Goal: Obtain resource: Download file/media

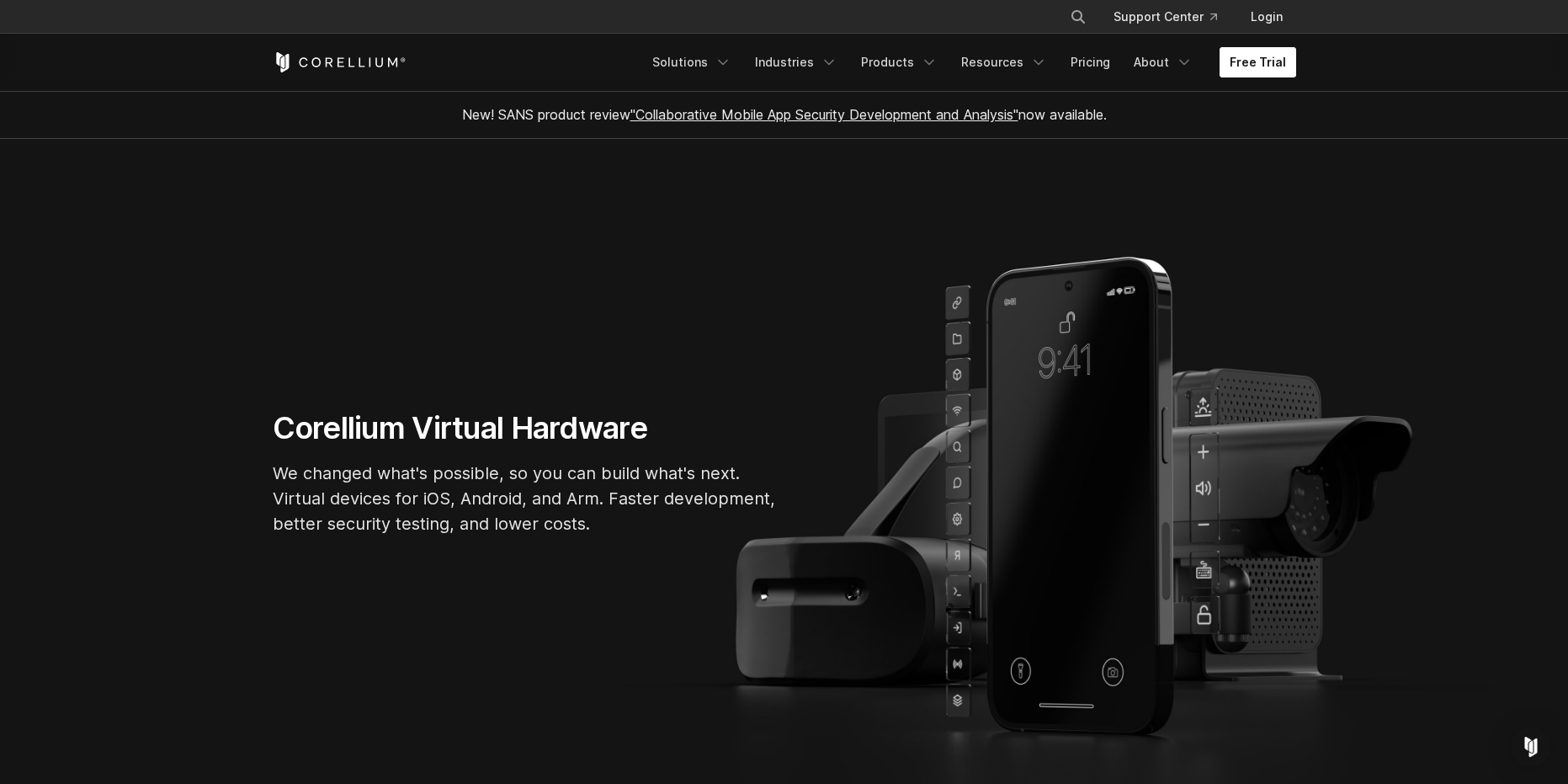
click at [1244, 62] on link "Free Trial" at bounding box center [1258, 62] width 77 height 31
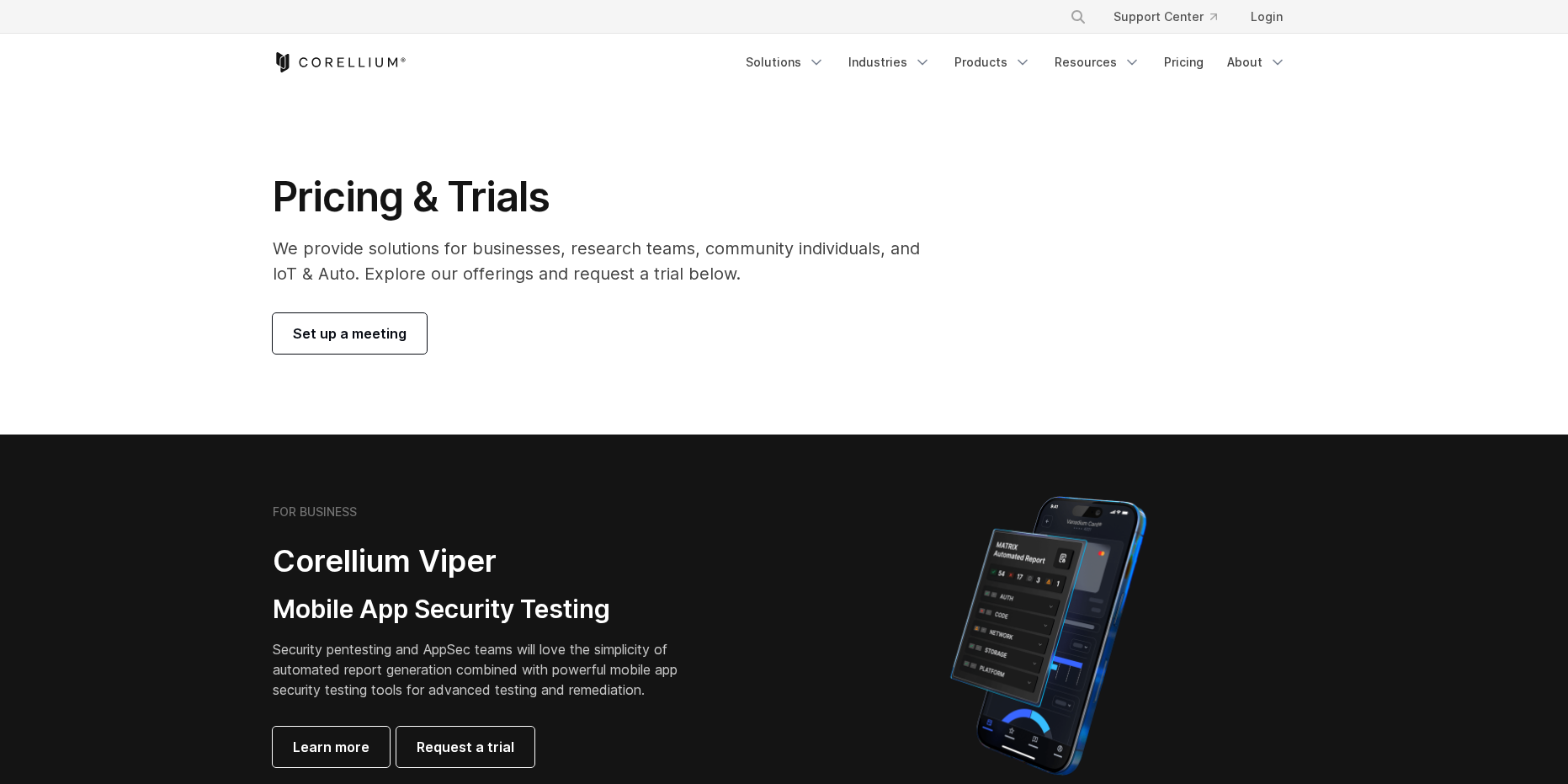
click at [319, 334] on span "Set up a meeting" at bounding box center [349, 334] width 114 height 20
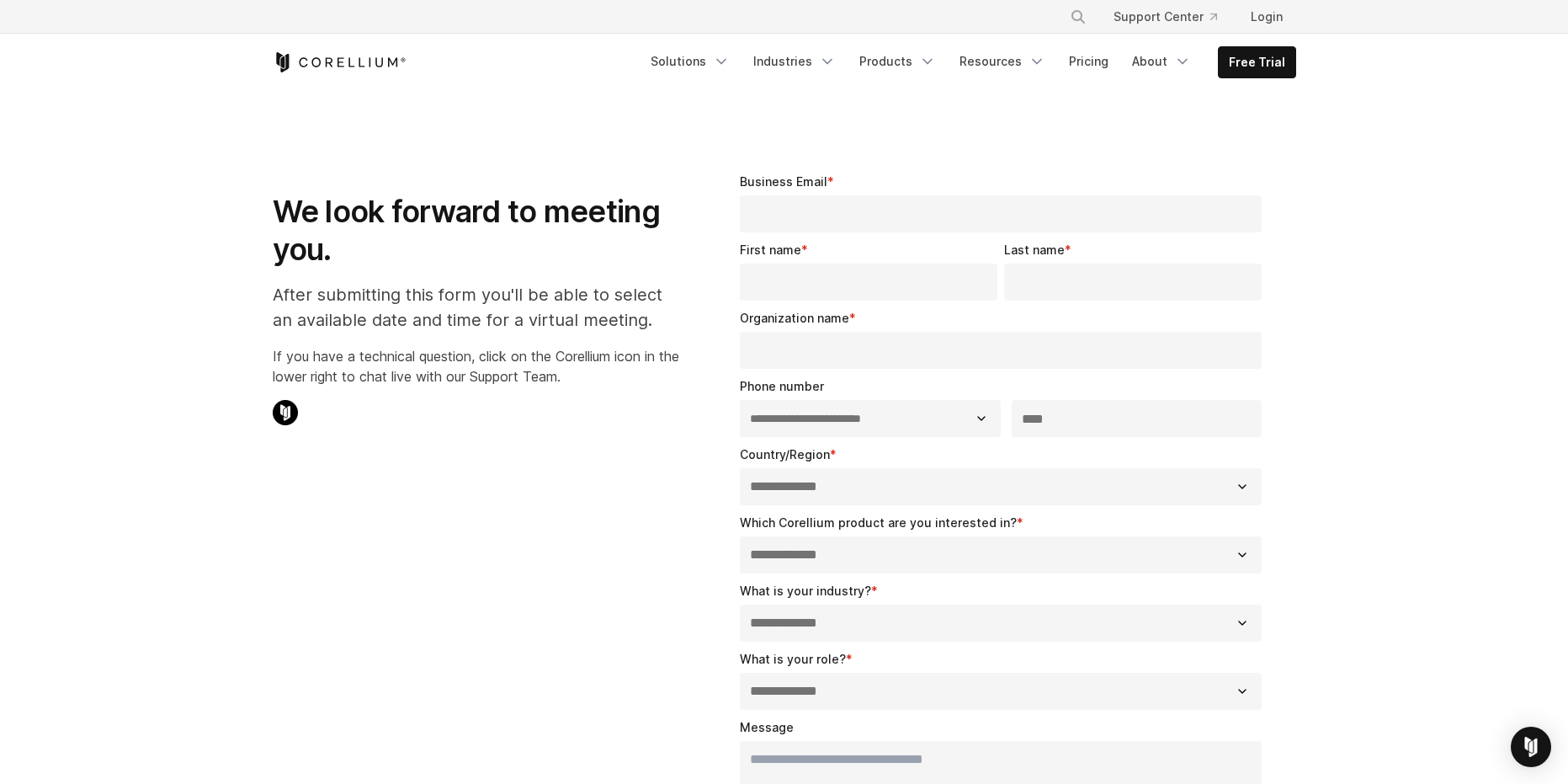
select select "**"
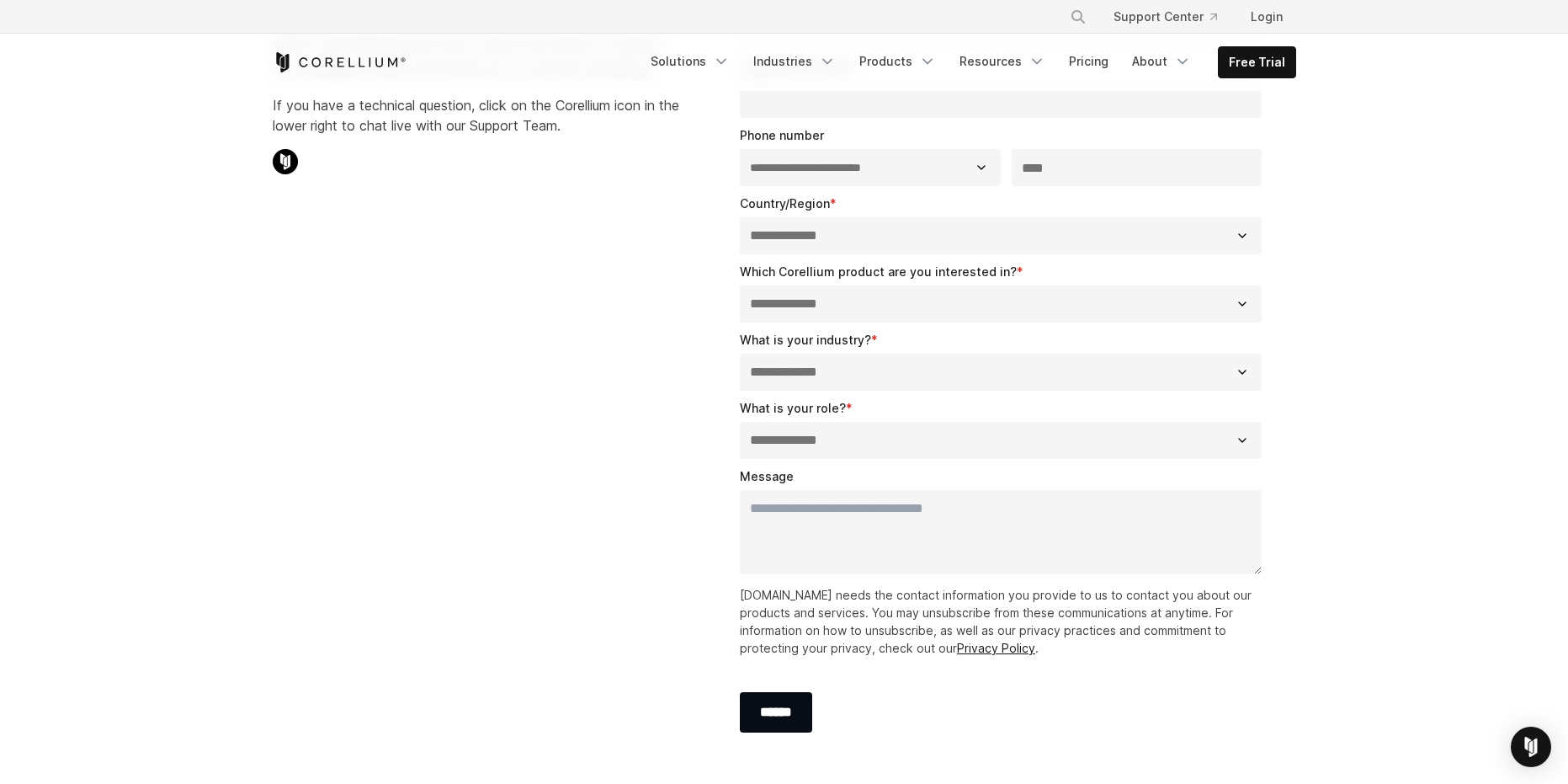
scroll to position [253, 0]
click at [696, 64] on link "Solutions" at bounding box center [690, 61] width 99 height 31
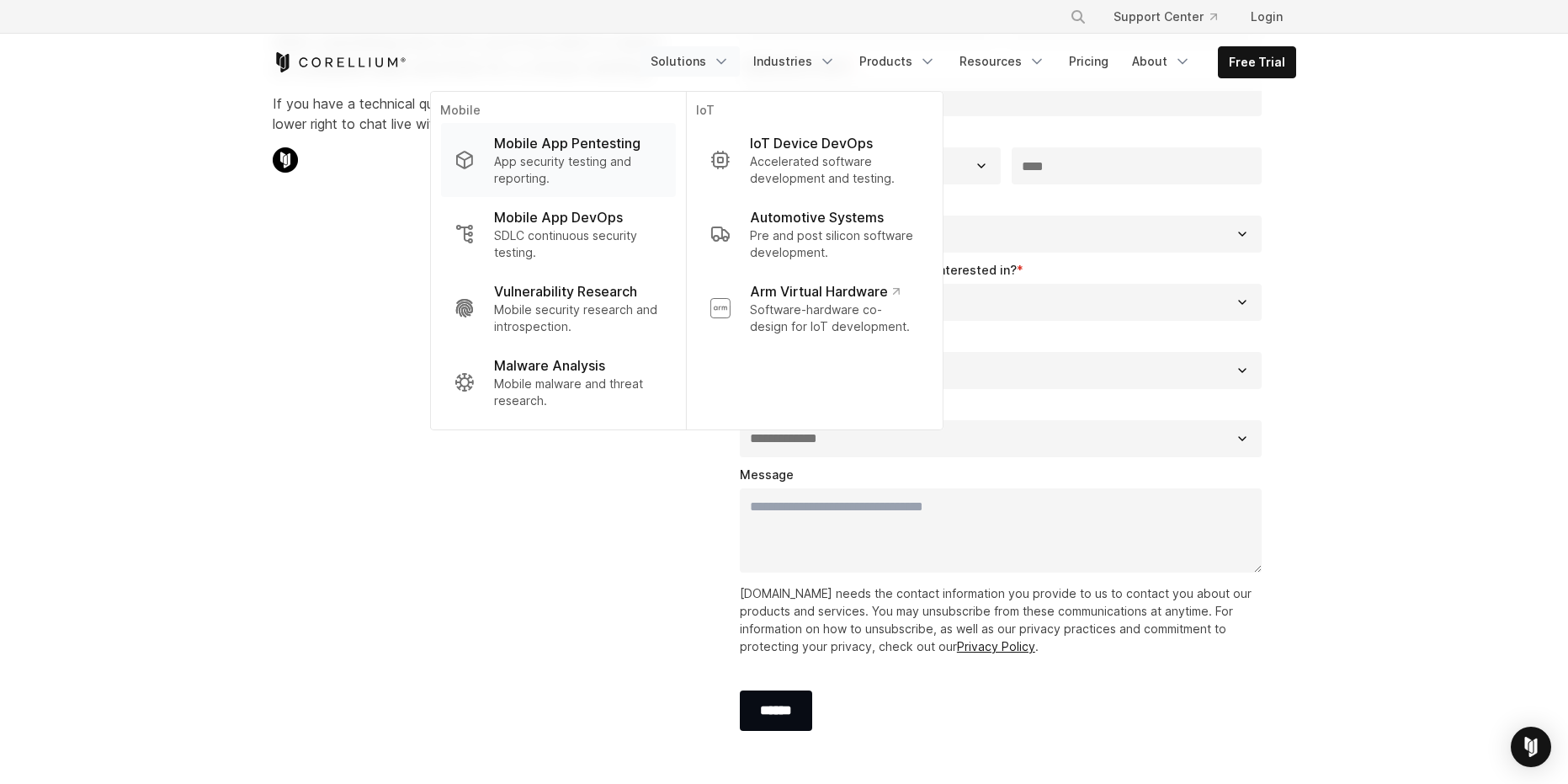
click at [566, 161] on p "App security testing and reporting." at bounding box center [578, 169] width 167 height 33
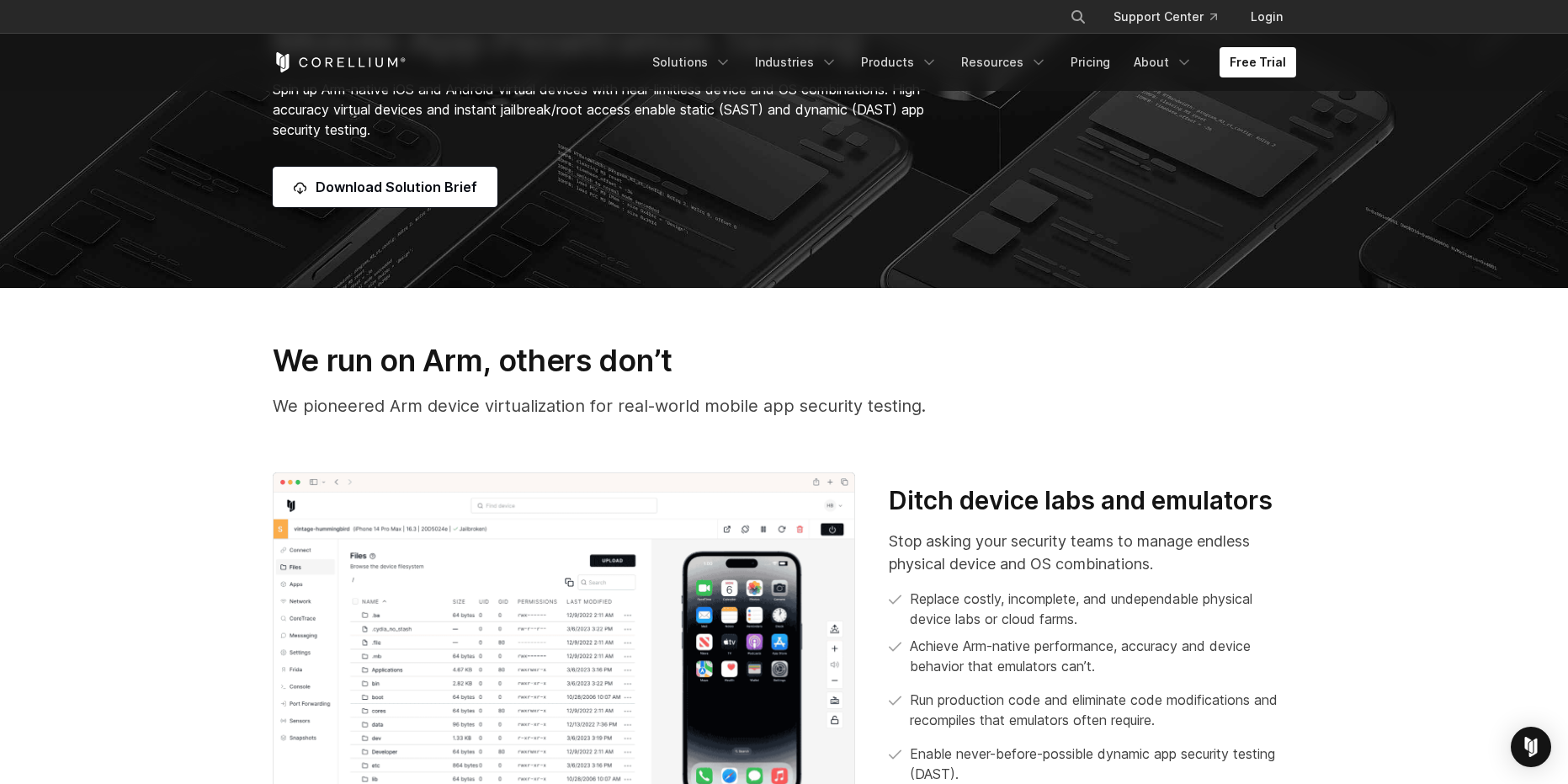
scroll to position [473, 0]
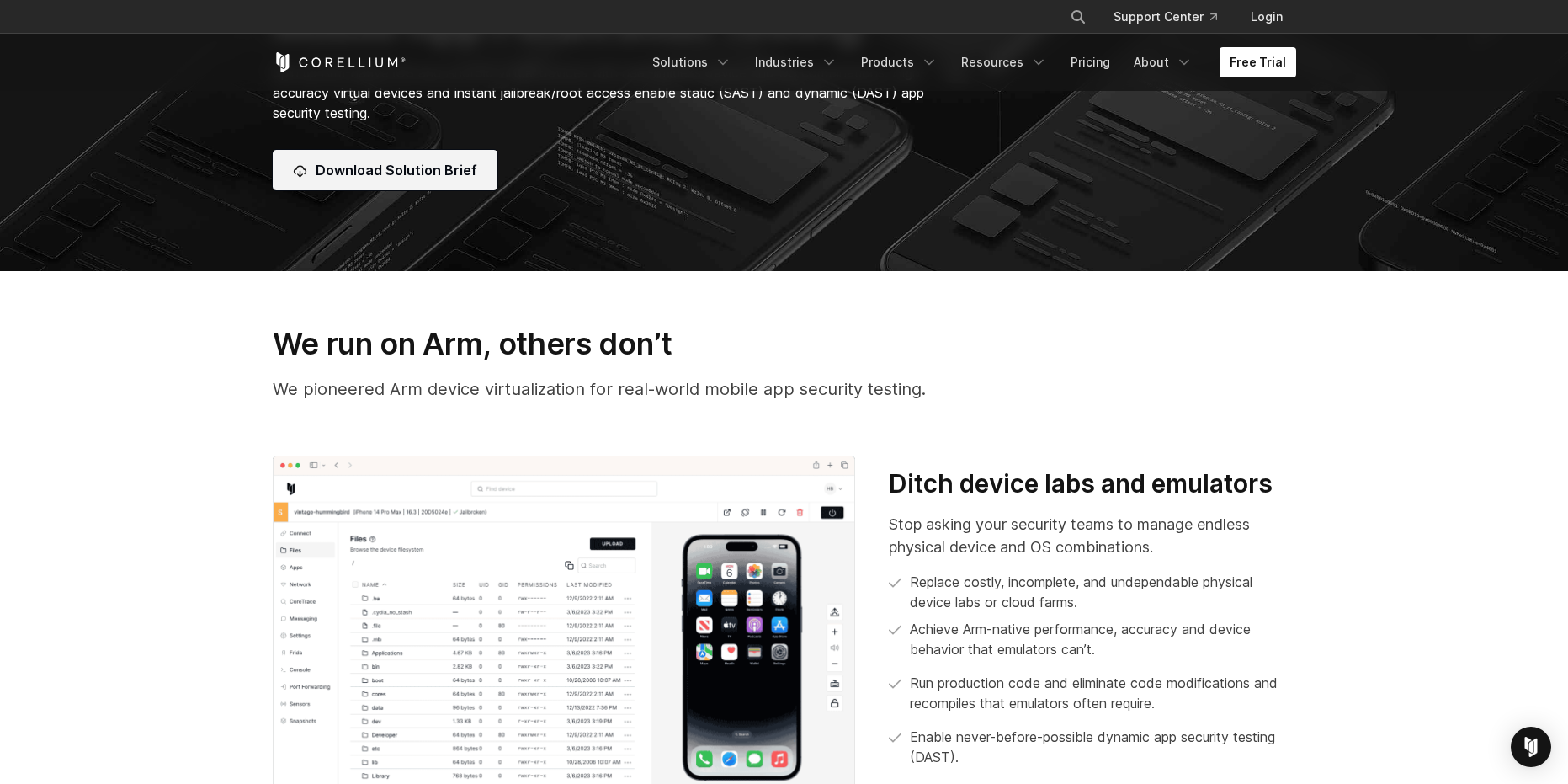
click at [432, 173] on span "Download Solution Brief" at bounding box center [396, 170] width 161 height 20
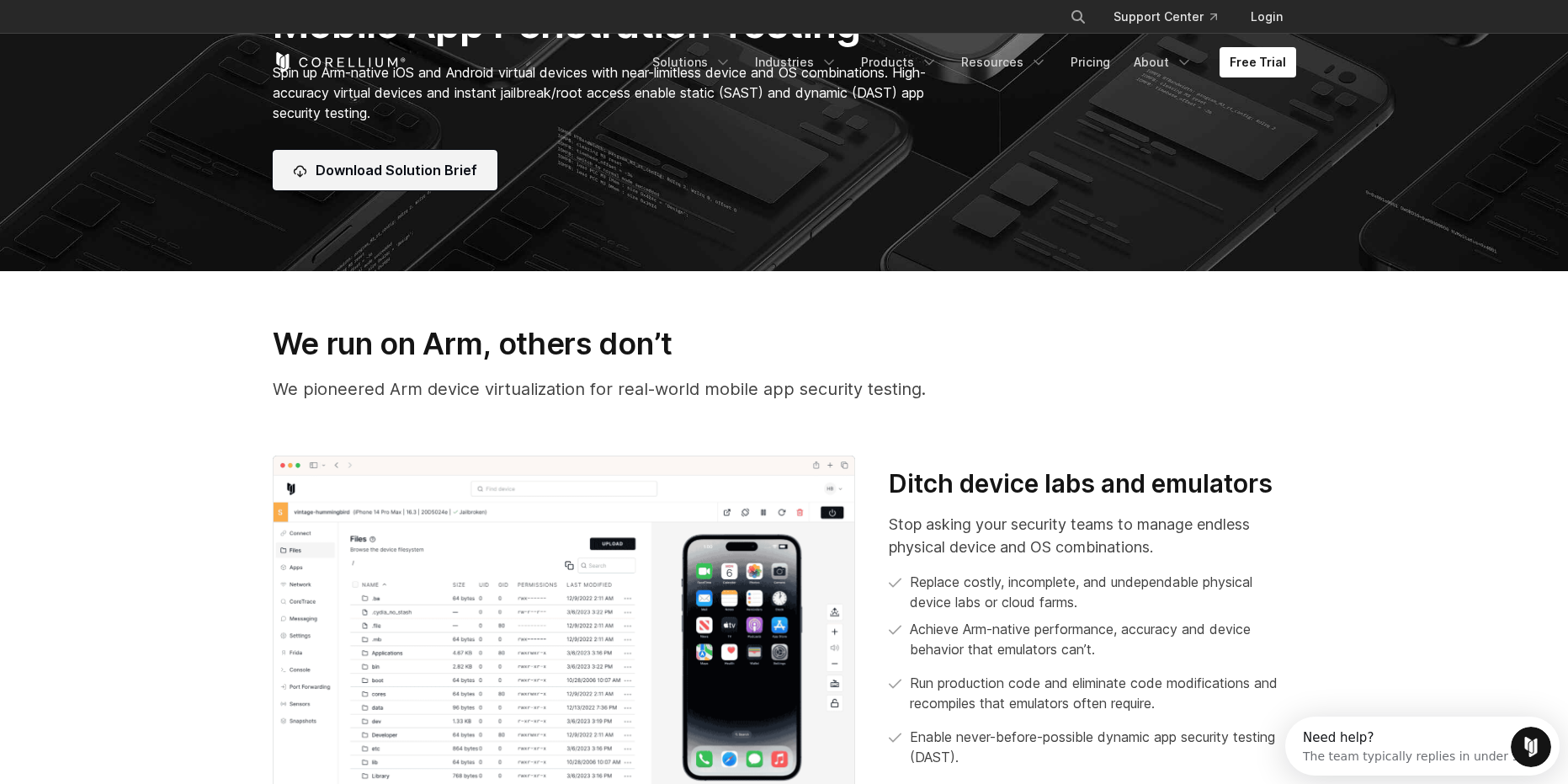
scroll to position [0, 0]
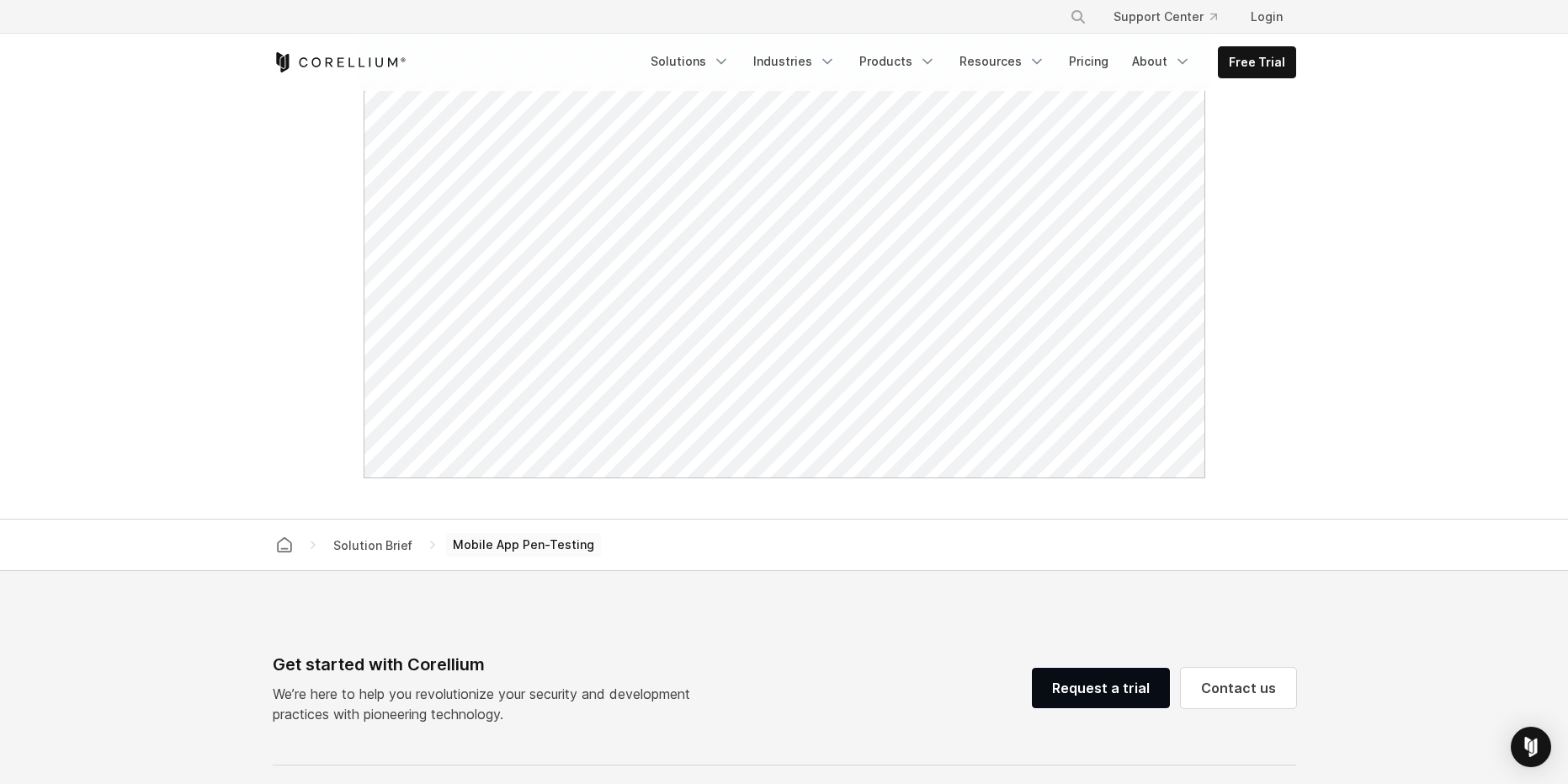
scroll to position [974, 0]
